Goal: Information Seeking & Learning: Compare options

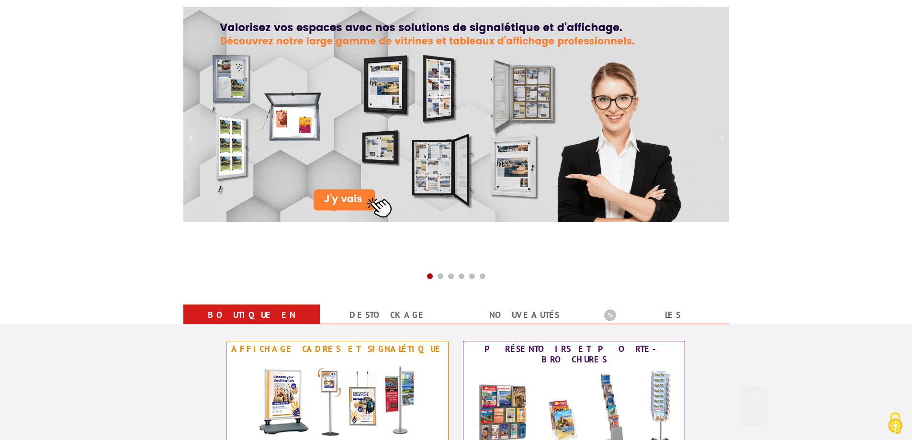
scroll to position [240, 0]
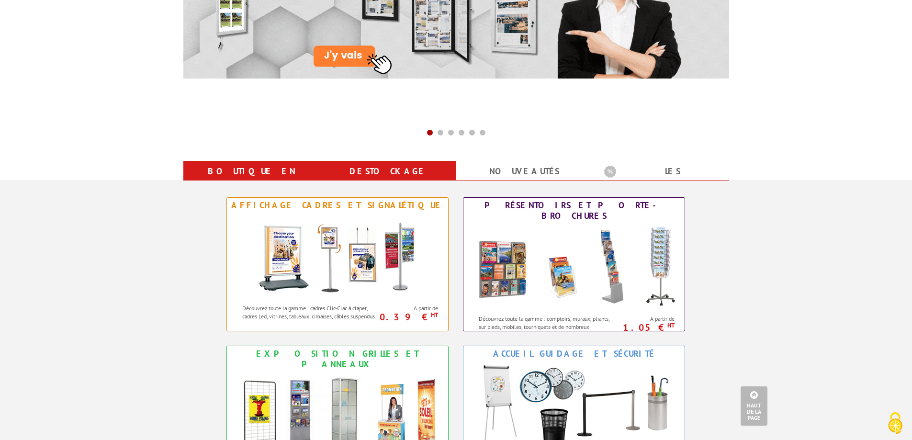
click at [396, 169] on link "Destockage" at bounding box center [388, 171] width 114 height 17
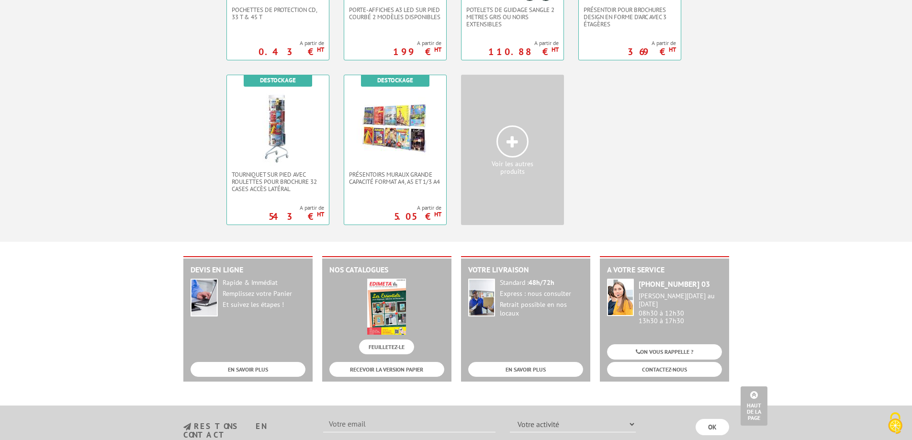
scroll to position [192, 0]
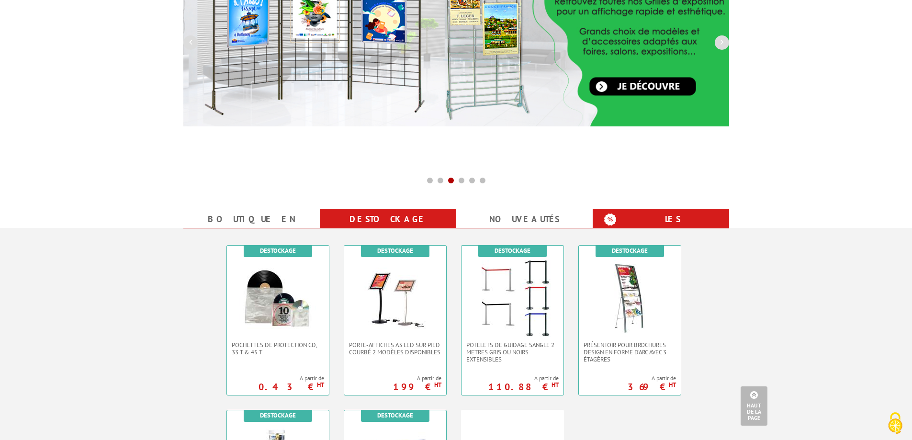
click at [683, 214] on b "Les promotions" at bounding box center [665, 220] width 120 height 19
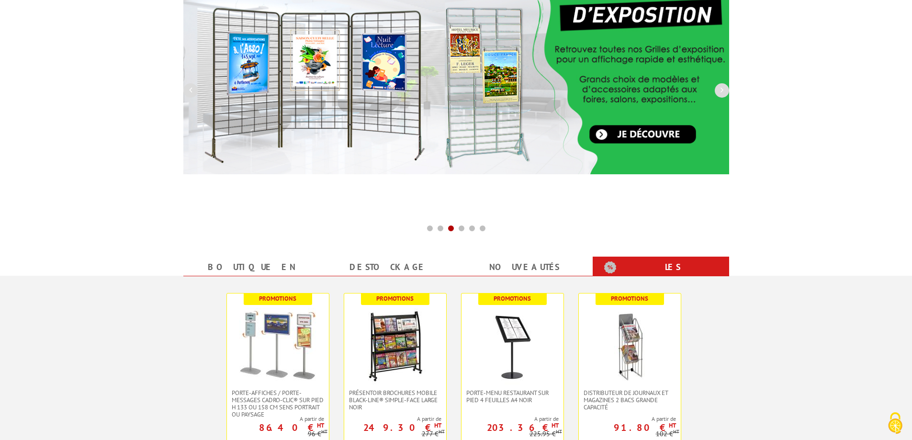
scroll to position [0, 0]
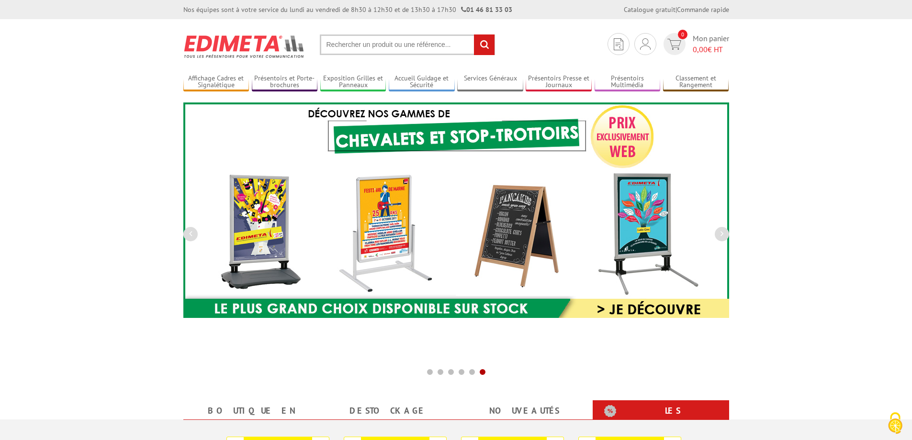
click at [333, 45] on input "text" at bounding box center [407, 44] width 175 height 21
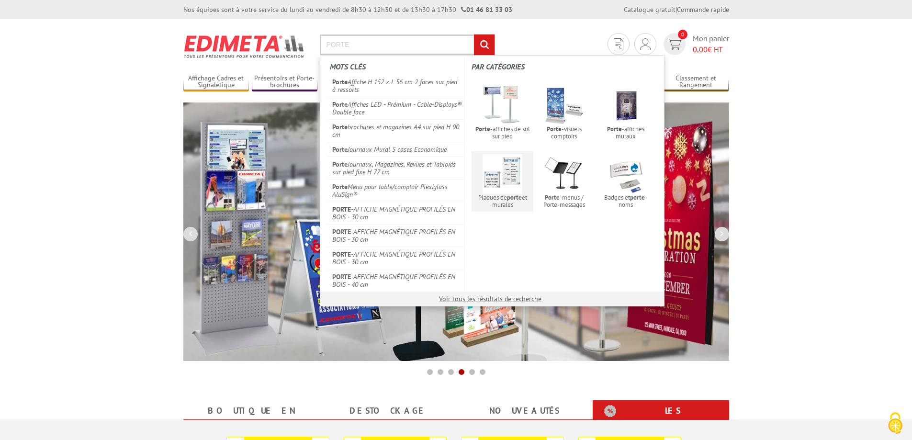
type input "PORTE"
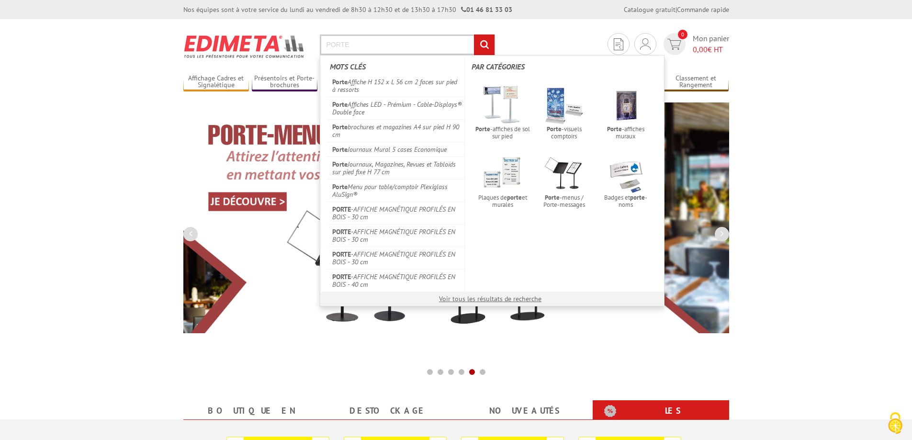
click at [361, 46] on input "PORTE" at bounding box center [407, 44] width 175 height 21
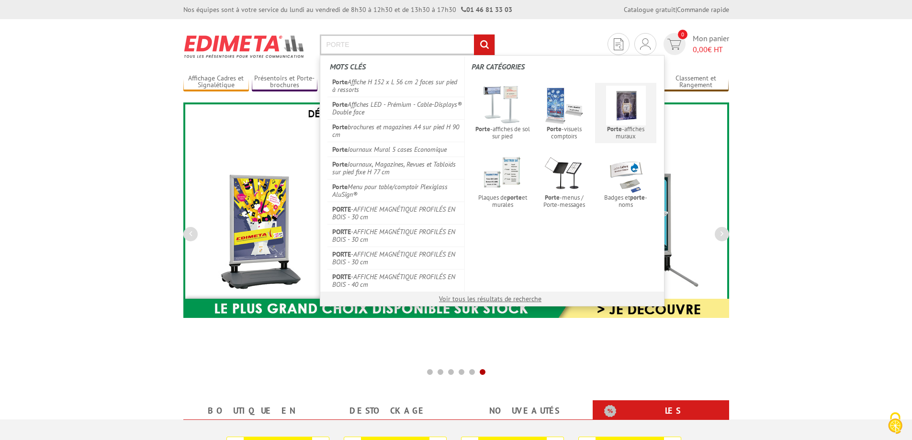
click at [628, 127] on span "Porte -affiches muraux" at bounding box center [626, 132] width 56 height 14
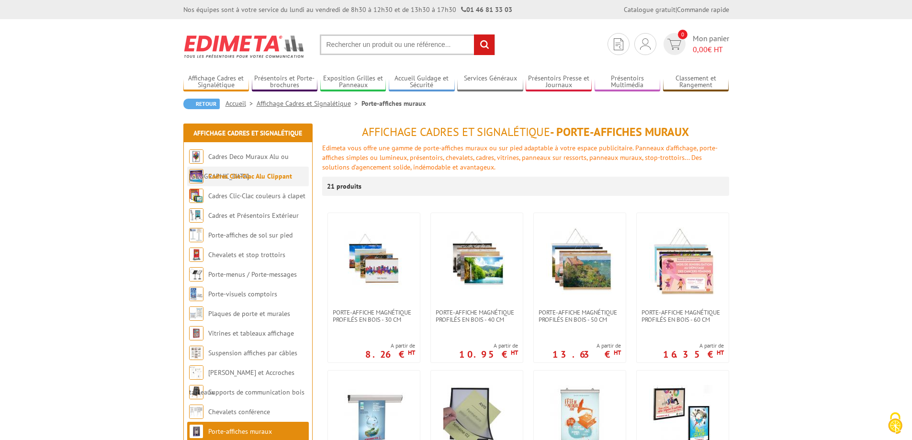
click at [245, 175] on link "Cadres Clic-Clac Alu Clippant" at bounding box center [250, 176] width 84 height 9
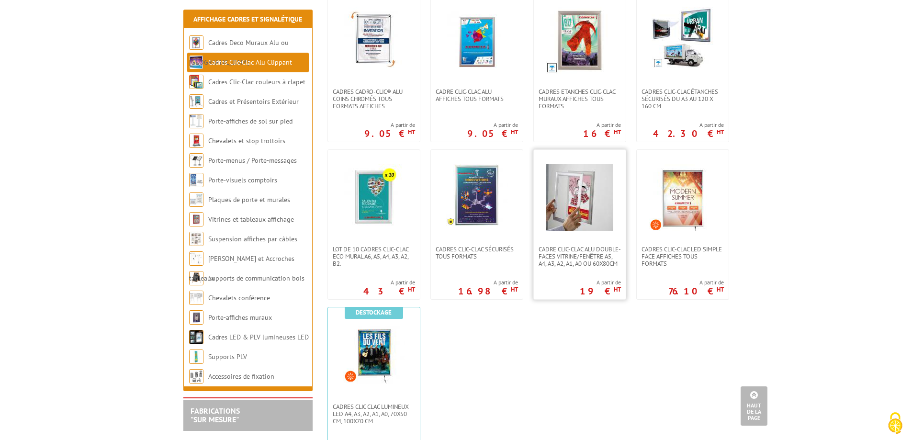
scroll to position [431, 0]
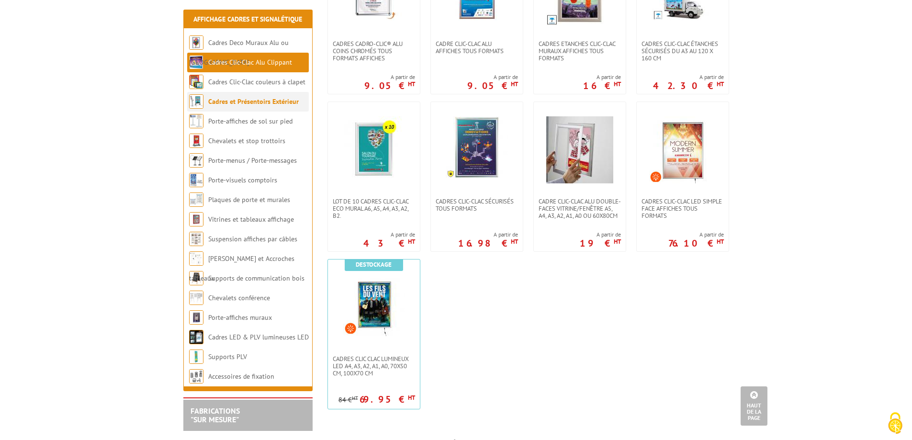
click at [260, 101] on link "Cadres et Présentoirs Extérieur" at bounding box center [253, 101] width 91 height 9
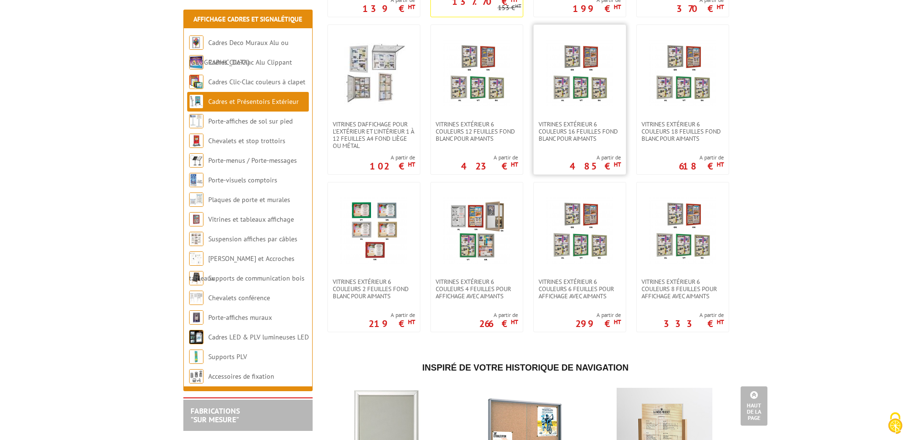
scroll to position [623, 0]
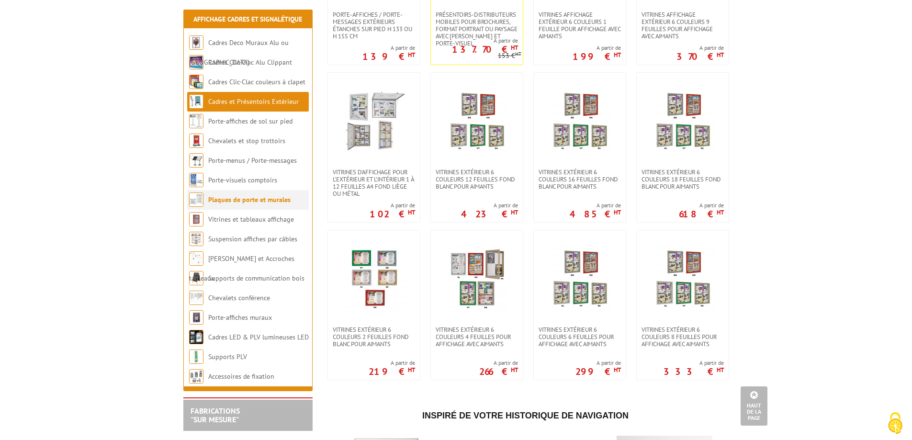
click at [256, 201] on link "Plaques de porte et murales" at bounding box center [249, 199] width 82 height 9
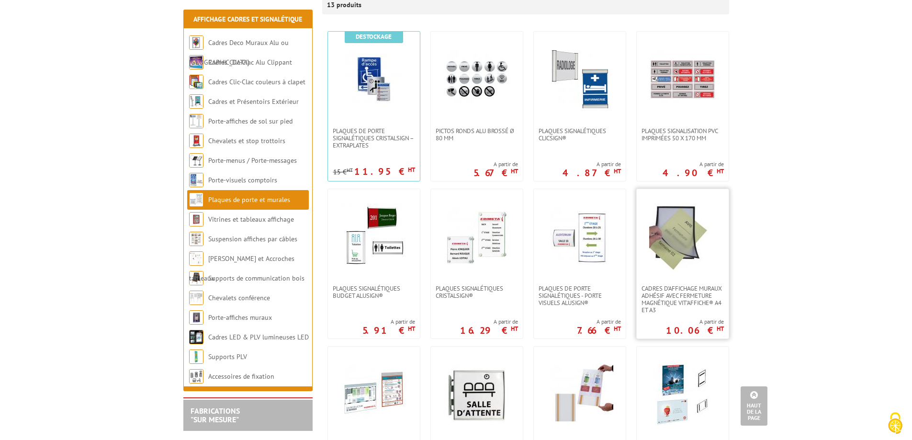
scroll to position [287, 0]
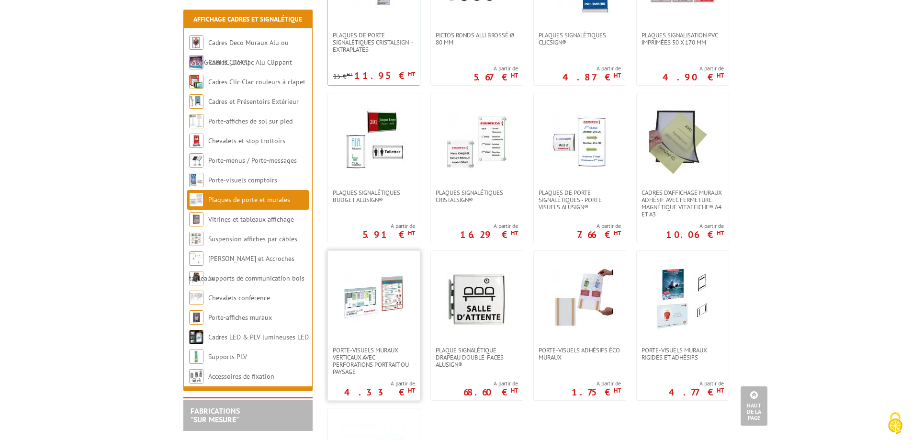
click at [372, 284] on img at bounding box center [374, 298] width 67 height 67
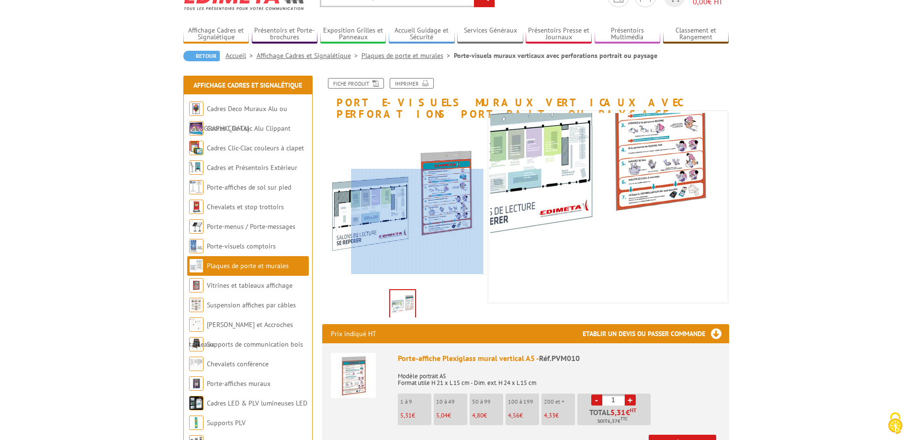
scroll to position [144, 0]
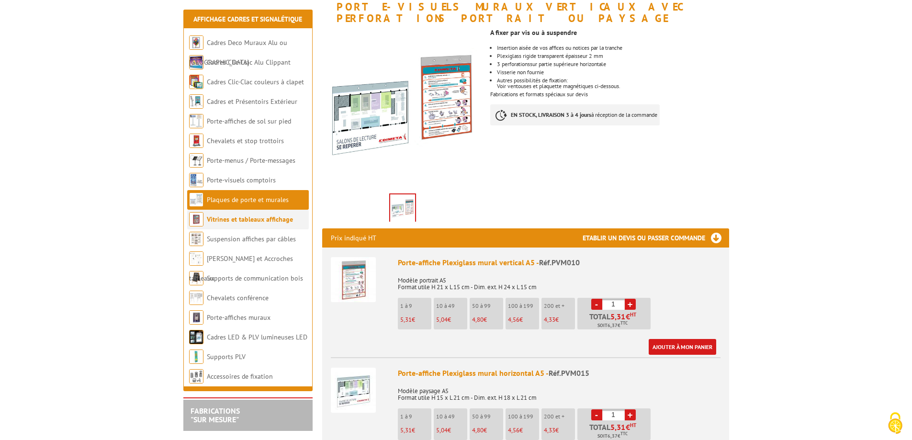
click at [248, 221] on link "Vitrines et tableaux affichage" at bounding box center [250, 219] width 86 height 9
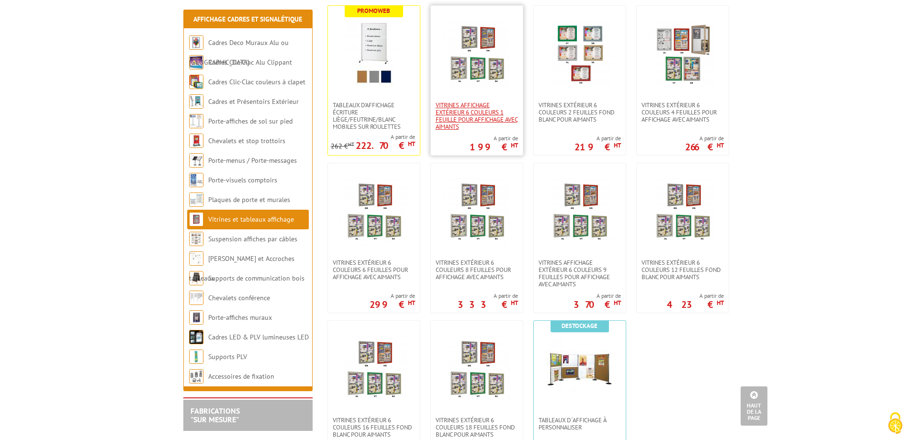
scroll to position [719, 0]
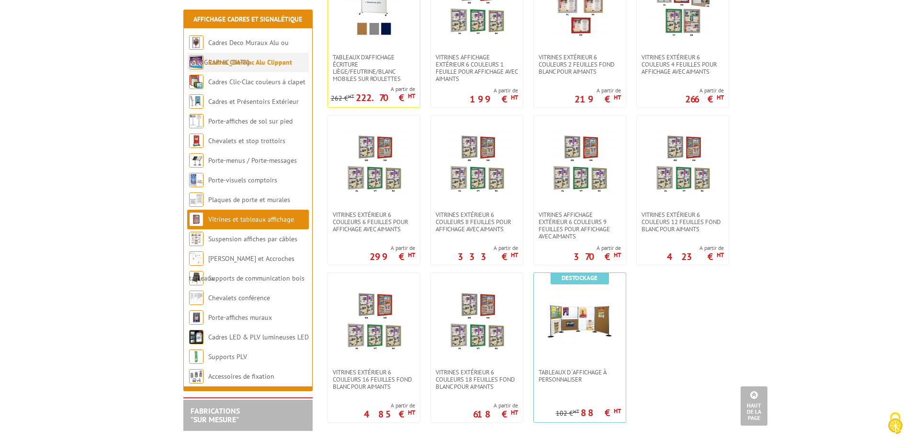
click at [252, 60] on link "Cadres Clic-Clac Alu Clippant" at bounding box center [250, 62] width 84 height 9
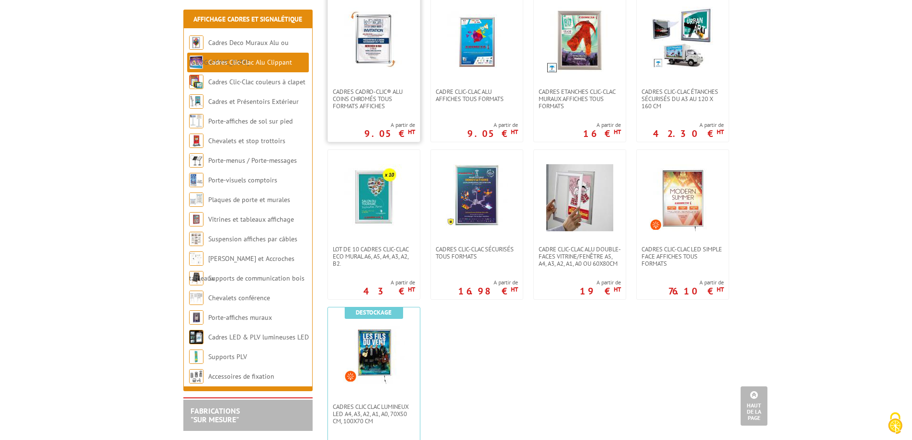
scroll to position [287, 0]
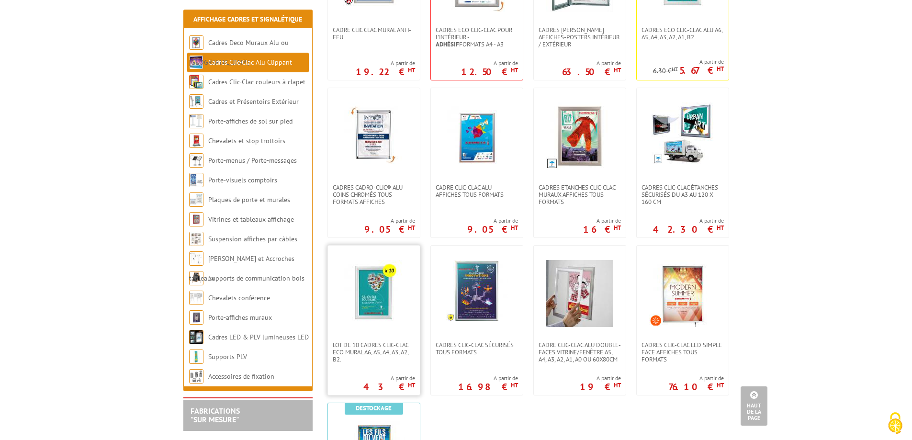
click at [377, 292] on img at bounding box center [374, 293] width 67 height 67
click at [379, 129] on img at bounding box center [374, 136] width 67 height 67
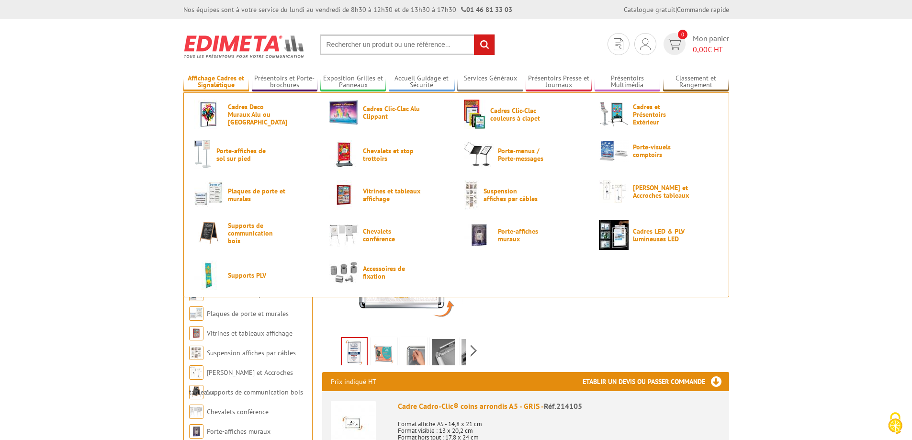
click at [224, 85] on link "Affichage Cadres et Signalétique" at bounding box center [216, 82] width 66 height 16
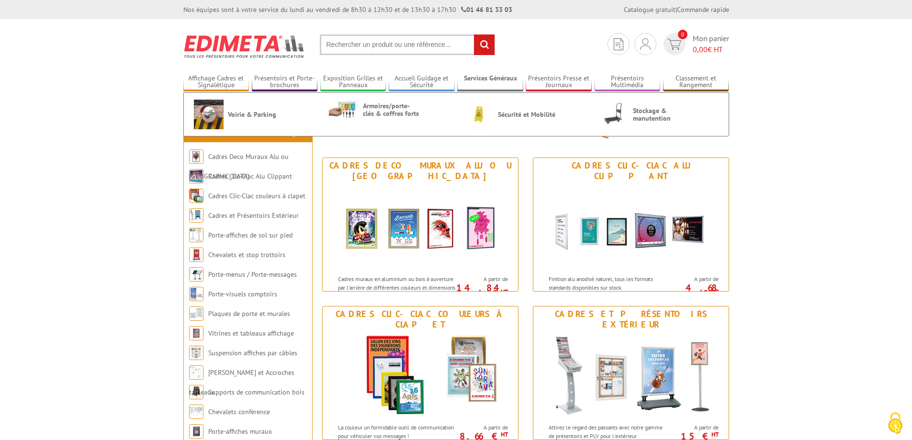
scroll to position [96, 0]
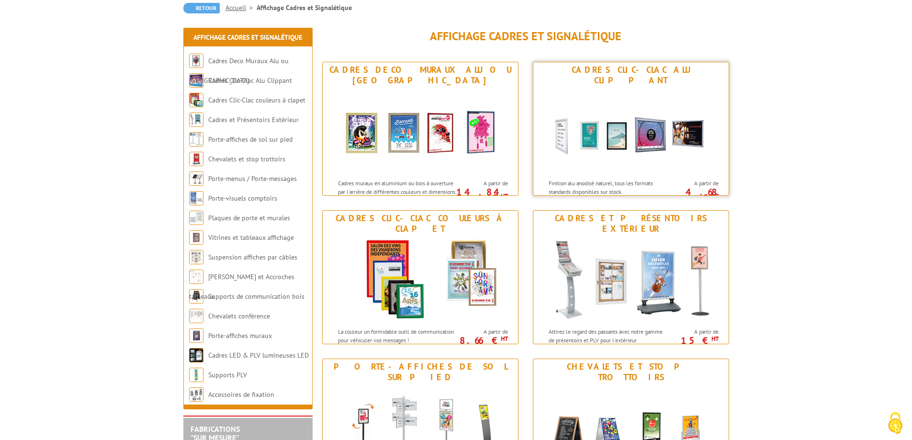
click at [647, 139] on img at bounding box center [631, 131] width 177 height 86
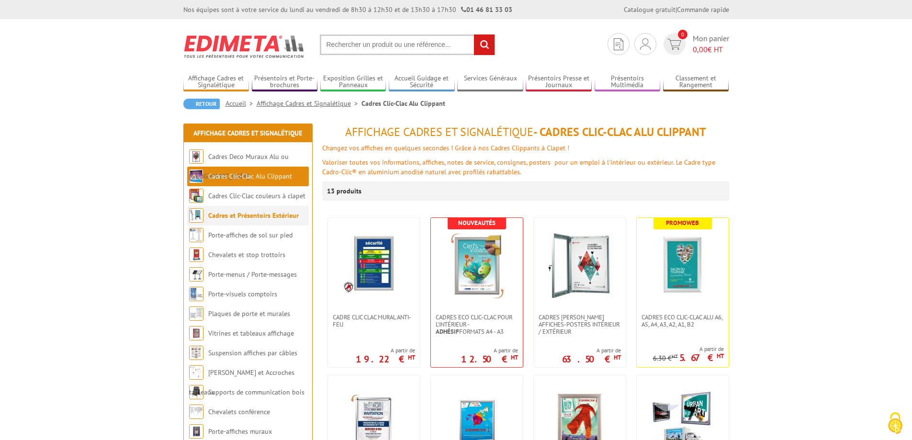
click at [243, 217] on link "Cadres et Présentoirs Extérieur" at bounding box center [253, 215] width 91 height 9
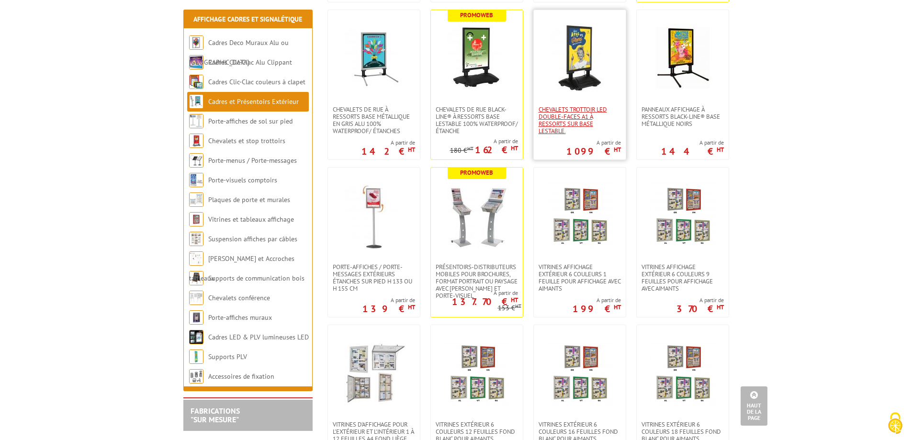
scroll to position [96, 0]
